Goal: Information Seeking & Learning: Learn about a topic

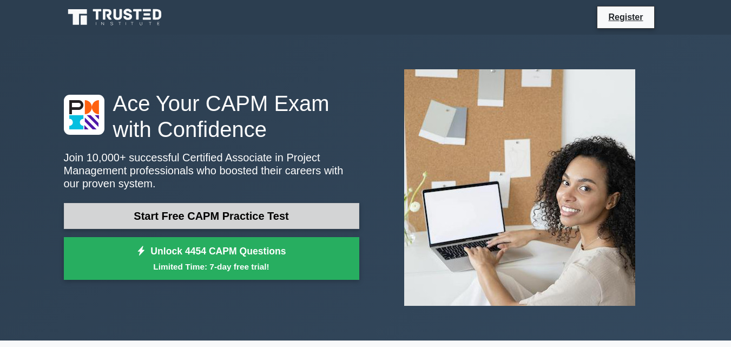
click at [288, 221] on link "Start Free CAPM Practice Test" at bounding box center [211, 216] width 295 height 26
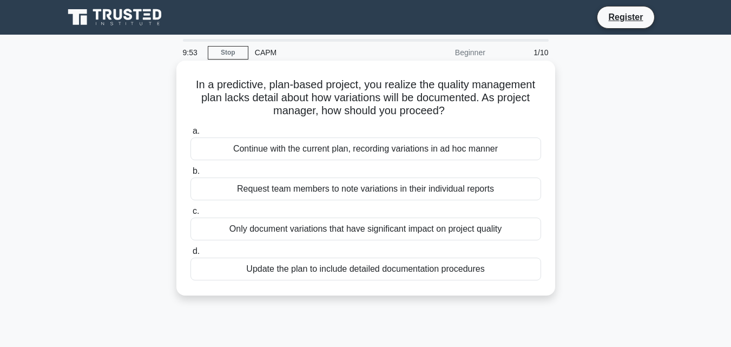
click at [311, 154] on div "Continue with the current plan, recording variations in ad hoc manner" at bounding box center [365, 148] width 350 height 23
click at [190, 135] on input "a. Continue with the current plan, recording variations in ad hoc manner" at bounding box center [190, 131] width 0 height 7
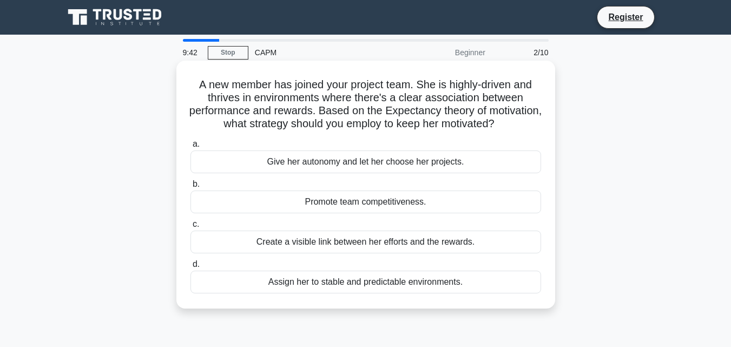
click at [314, 173] on div "Give her autonomy and let her choose her projects." at bounding box center [365, 161] width 350 height 23
click at [190, 148] on input "a. Give her autonomy and let her choose her projects." at bounding box center [190, 144] width 0 height 7
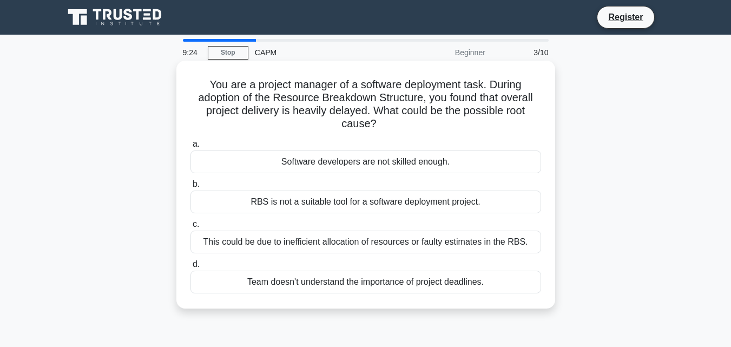
click at [333, 239] on div "This could be due to inefficient allocation of resources or faulty estimates in…" at bounding box center [365, 241] width 350 height 23
click at [190, 228] on input "c. This could be due to inefficient allocation of resources or faulty estimates…" at bounding box center [190, 224] width 0 height 7
